Goal: Ask a question

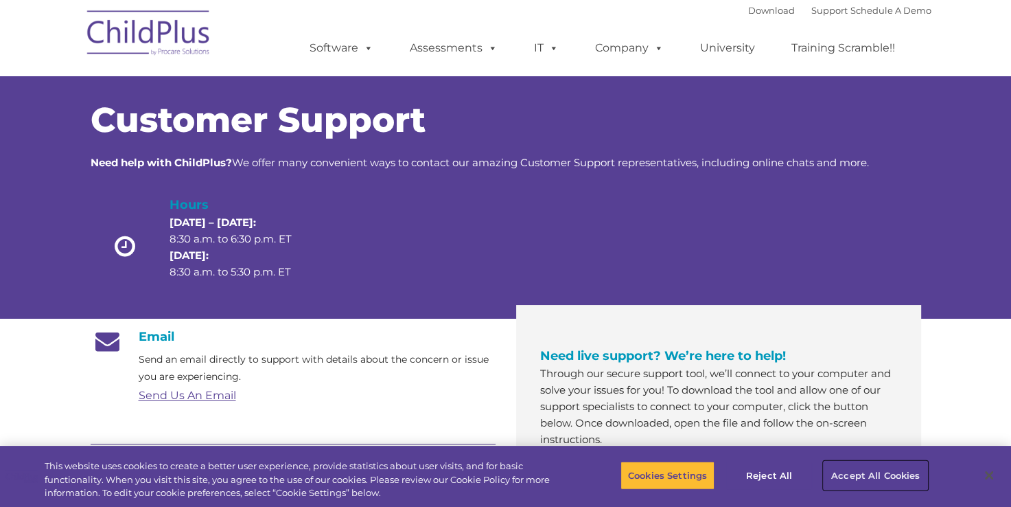
click at [854, 474] on button "Accept All Cookies" at bounding box center [876, 475] width 104 height 29
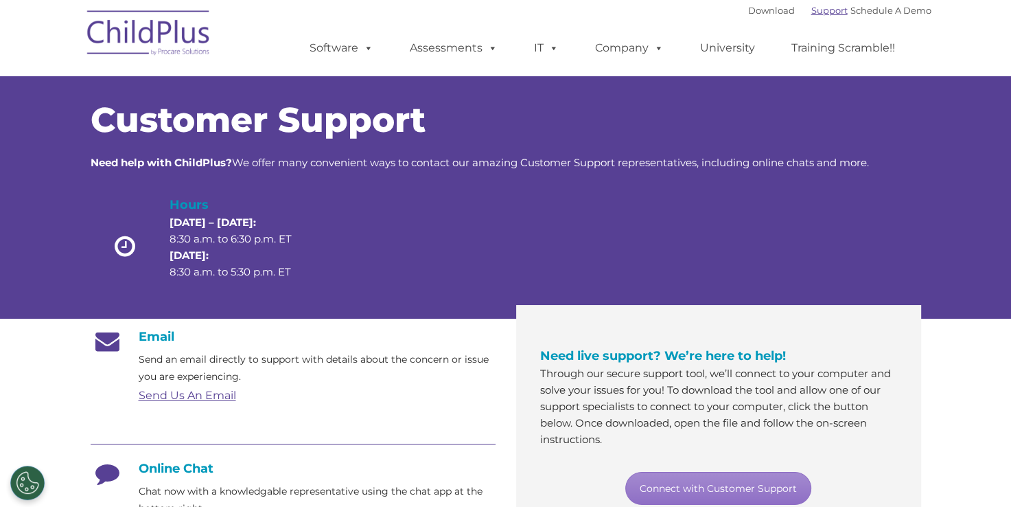
click at [814, 12] on link "Support" at bounding box center [829, 10] width 36 height 11
click at [815, 12] on link "Support" at bounding box center [829, 10] width 36 height 11
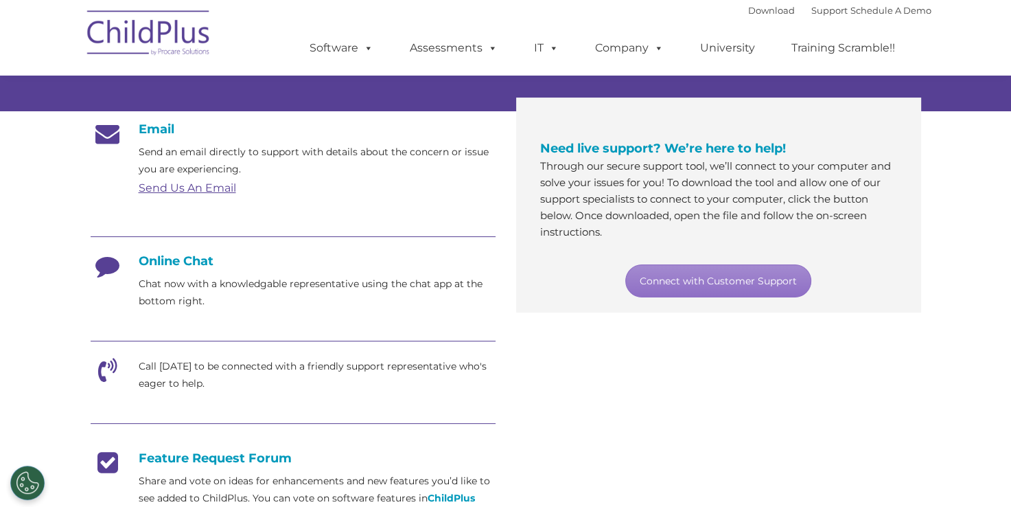
scroll to position [209, 0]
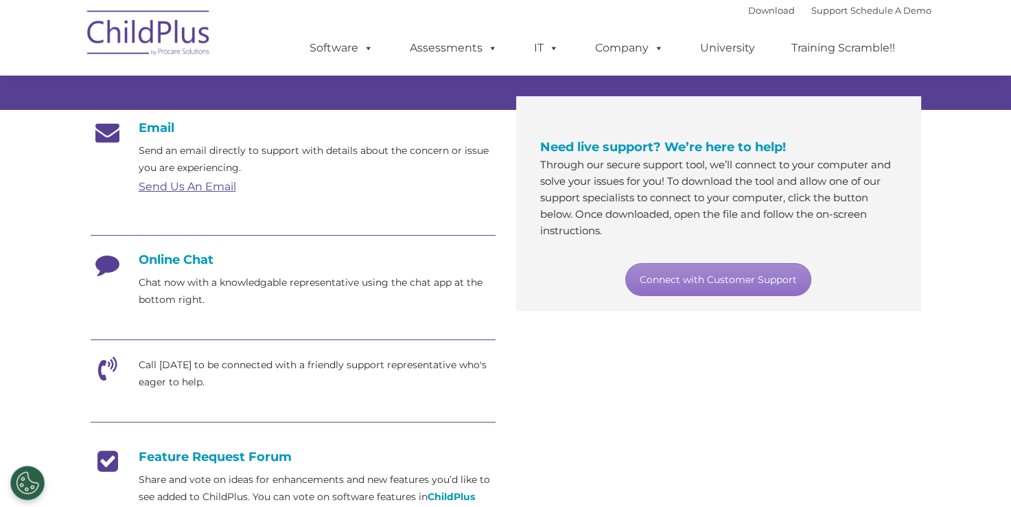
click at [193, 267] on div "Online Chat Chat now with a knowledgable representative using the chat app at t…" at bounding box center [293, 280] width 405 height 56
click at [150, 265] on h4 "Online Chat" at bounding box center [293, 259] width 405 height 15
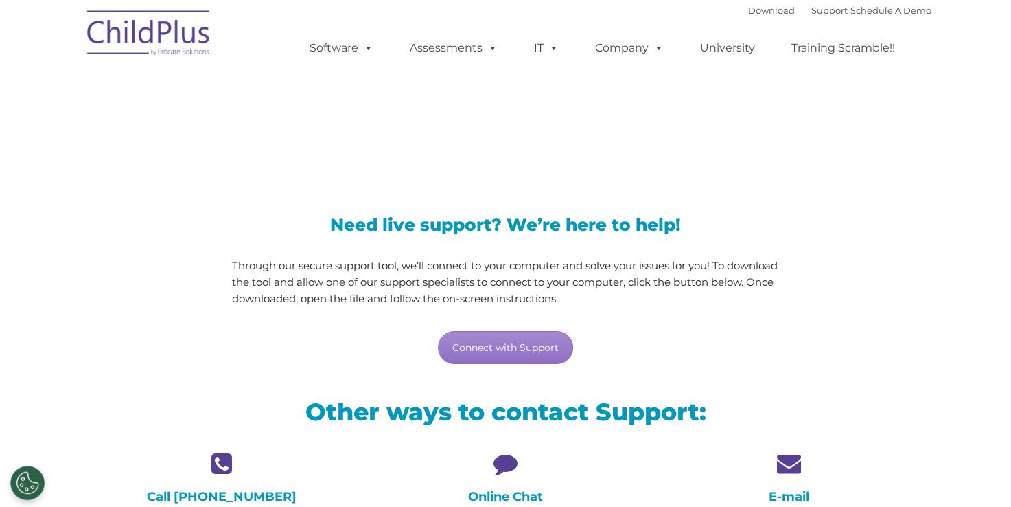
click at [500, 465] on icon at bounding box center [505, 463] width 263 height 24
click at [497, 498] on h4 "Online Chat" at bounding box center [505, 496] width 263 height 15
click at [936, 285] on section "LiveSupport with SplashTop Need live support? We’re here to help! Through our s…" at bounding box center [505, 366] width 1011 height 733
click at [937, 285] on section "LiveSupport with SplashTop Need live support? We’re here to help! Through our s…" at bounding box center [505, 366] width 1011 height 733
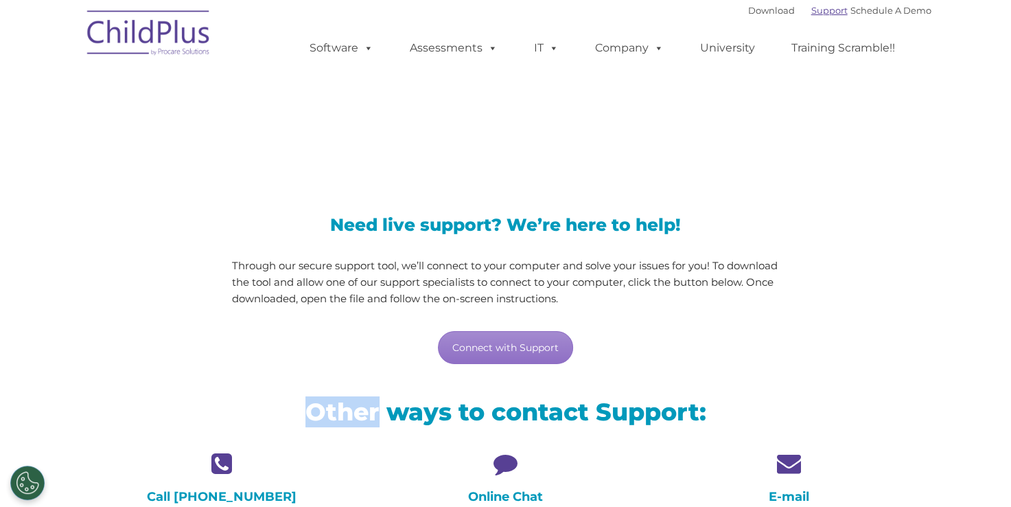
click at [811, 14] on link "Support" at bounding box center [829, 10] width 36 height 11
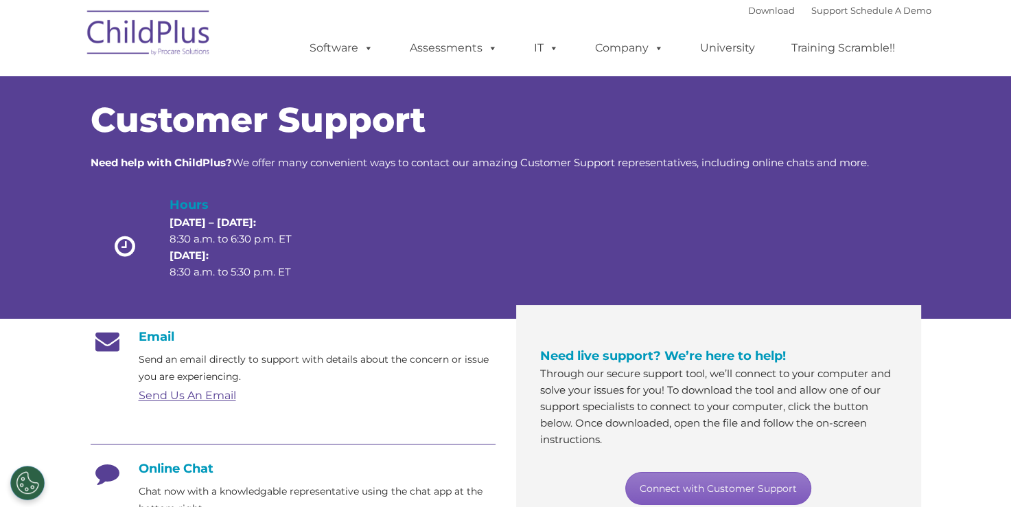
click at [686, 487] on link "Connect with Customer Support" at bounding box center [718, 488] width 186 height 33
drag, startPoint x: 629, startPoint y: 147, endPoint x: 645, endPoint y: 152, distance: 17.4
click at [629, 148] on div "Customer Support Need help with ChildPlus? We offer many convenient ways to con…" at bounding box center [506, 137] width 831 height 68
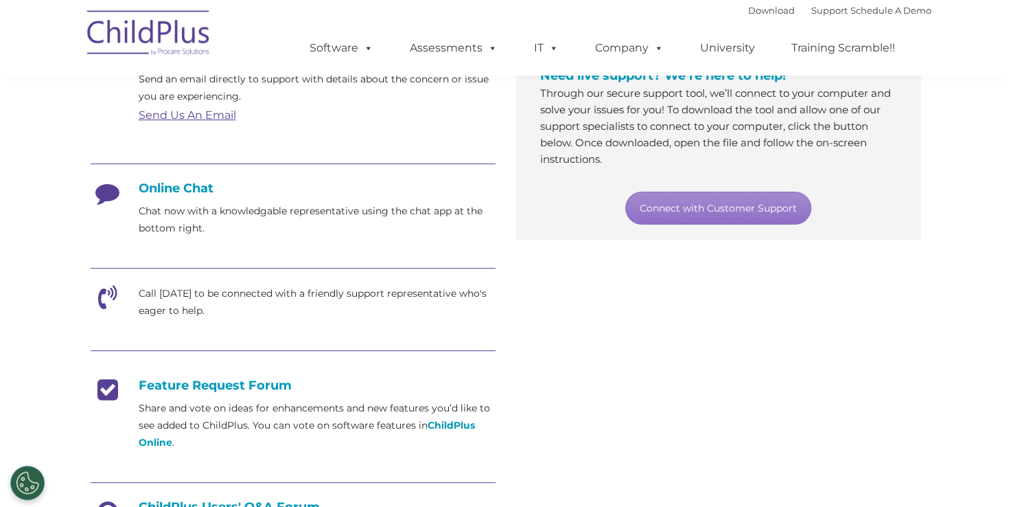
scroll to position [279, 0]
